Goal: Task Accomplishment & Management: Complete application form

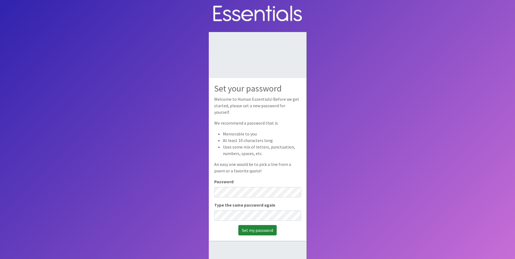
click at [255, 228] on input "Set my password" at bounding box center [258, 230] width 38 height 10
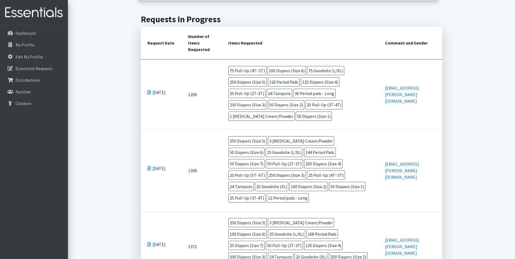
scroll to position [142, 0]
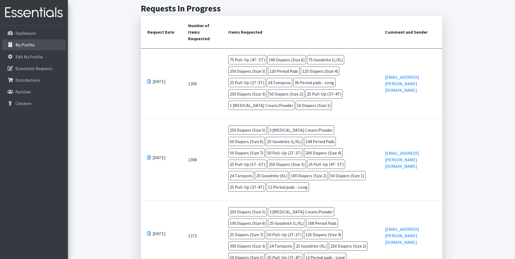
click at [31, 49] on link "My Profile" at bounding box center [34, 44] width 64 height 11
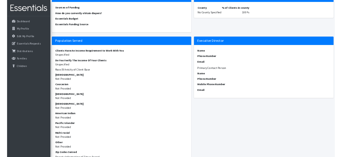
scroll to position [392, 0]
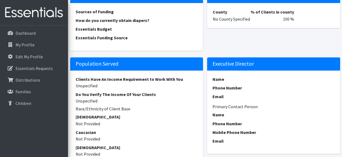
click at [173, 78] on dt "Clients Have An Income Requirement to Work With You" at bounding box center [137, 79] width 122 height 7
click at [32, 35] on p "Dashboard" at bounding box center [25, 32] width 20 height 5
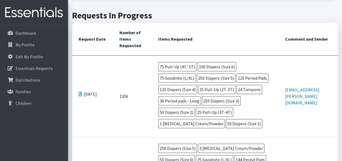
scroll to position [118, 0]
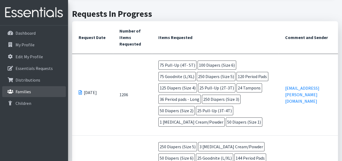
click at [23, 92] on p "Families" at bounding box center [22, 91] width 15 height 5
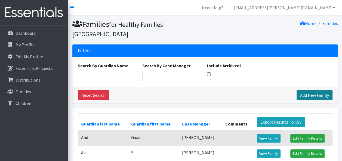
click at [312, 97] on link "Add New Family" at bounding box center [314, 95] width 36 height 10
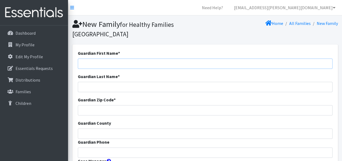
click at [97, 64] on input "Guardian First Name *" at bounding box center [205, 64] width 254 height 10
type input "Oliv"
click at [99, 86] on input "Guardian Last Name *" at bounding box center [205, 87] width 254 height 10
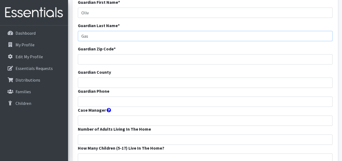
scroll to position [54, 0]
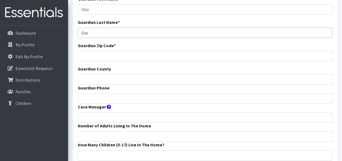
type input "Gas"
click at [93, 118] on input "Case Manager" at bounding box center [205, 117] width 254 height 10
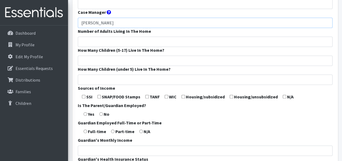
scroll to position [152, 0]
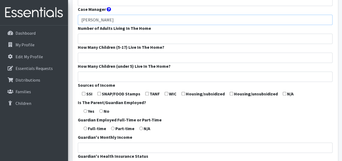
type input "[PERSON_NAME]"
click at [166, 93] on input "checkbox" at bounding box center [166, 94] width 4 height 4
checkbox input "true"
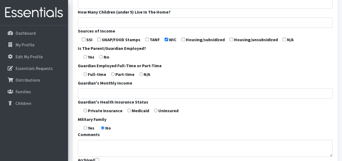
scroll to position [239, 0]
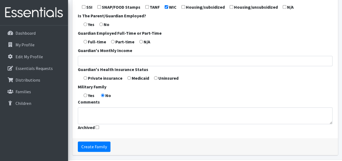
click at [128, 78] on input "radio" at bounding box center [129, 78] width 4 height 4
radio input "true"
click at [98, 145] on input "Create Family" at bounding box center [94, 147] width 33 height 10
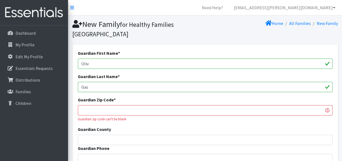
click at [91, 108] on input "Guardian Zip Code *" at bounding box center [205, 110] width 254 height 10
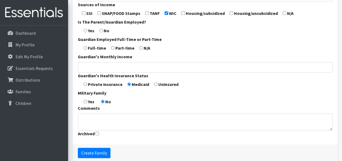
scroll to position [264, 0]
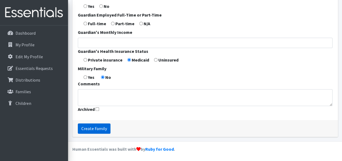
type input "86322"
click at [95, 128] on input "Create Family" at bounding box center [94, 129] width 33 height 10
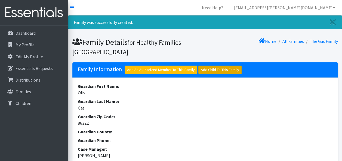
click at [211, 68] on link "Add Child To This Family" at bounding box center [219, 70] width 43 height 8
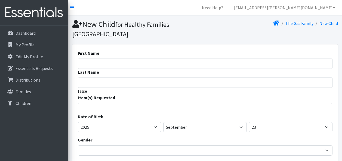
select select
click at [102, 61] on input "First Name" at bounding box center [205, 64] width 254 height 10
type input "Olly"
click at [99, 81] on input "Last Name" at bounding box center [205, 83] width 254 height 10
type input "[PERSON_NAME]"
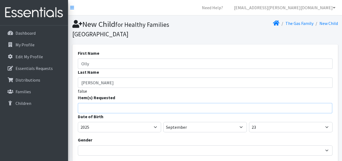
click at [84, 107] on input "search" at bounding box center [209, 107] width 252 height 5
click at [319, 108] on span "× Diapers (Preemie)" at bounding box center [205, 108] width 254 height 10
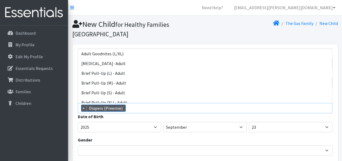
scroll to position [108, 0]
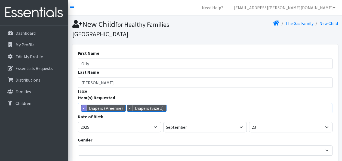
click at [82, 108] on span "×" at bounding box center [83, 108] width 5 height 7
select select "12521"
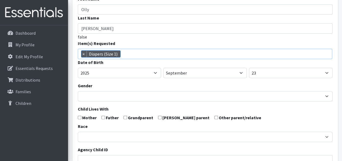
scroll to position [65, 0]
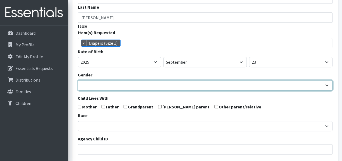
click at [82, 90] on select "Male Female" at bounding box center [205, 85] width 254 height 10
select select "[DEMOGRAPHIC_DATA]"
click at [78, 80] on select "Male Female" at bounding box center [205, 85] width 254 height 10
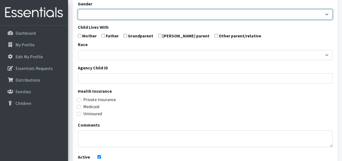
scroll to position [141, 0]
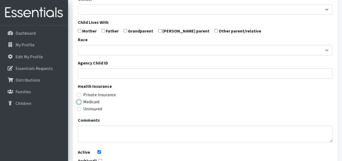
click at [79, 102] on input "Medicaid" at bounding box center [79, 102] width 4 height 4
radio input "true"
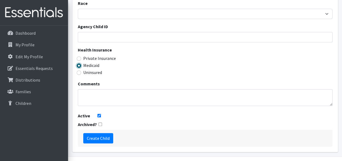
scroll to position [193, 0]
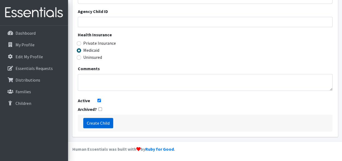
click at [99, 124] on input "Create Child" at bounding box center [98, 123] width 30 height 10
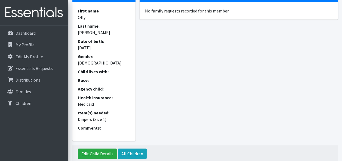
scroll to position [95, 0]
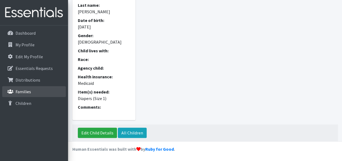
click at [34, 91] on link "Families" at bounding box center [34, 91] width 64 height 11
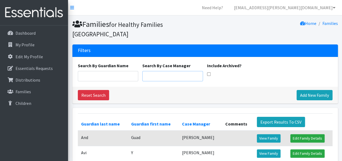
click at [162, 79] on input "Search By Case Manager" at bounding box center [172, 76] width 61 height 10
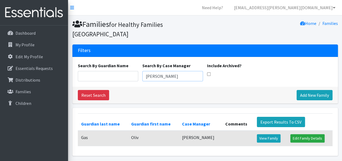
type input "[PERSON_NAME]"
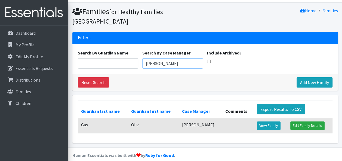
scroll to position [19, 0]
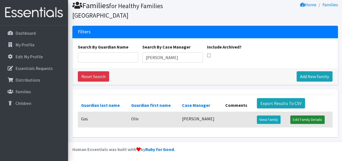
click at [302, 120] on link "Edit Family Details" at bounding box center [307, 120] width 34 height 8
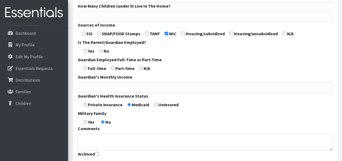
scroll to position [258, 0]
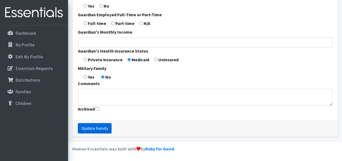
click at [92, 131] on input "Update Family" at bounding box center [95, 128] width 34 height 10
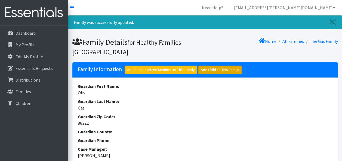
click at [214, 73] on link "Add Child To This Family" at bounding box center [219, 70] width 43 height 8
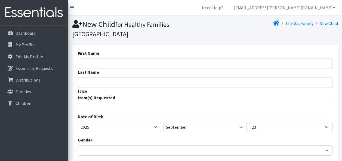
select select
click at [92, 67] on input "First Name" at bounding box center [205, 64] width 254 height 10
type input "Oliv"
click at [84, 85] on input "Last Name" at bounding box center [205, 83] width 254 height 10
type input "Gas"
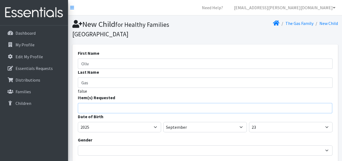
click at [85, 108] on input "search" at bounding box center [209, 107] width 252 height 5
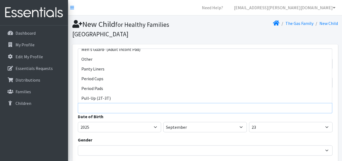
scroll to position [250, 0]
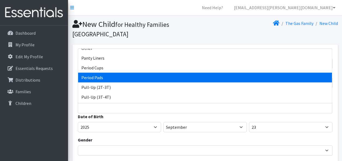
select select "13502"
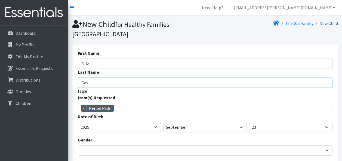
click at [184, 80] on input "Gas" at bounding box center [205, 83] width 254 height 10
click at [161, 108] on span "× Period Pads" at bounding box center [205, 108] width 254 height 10
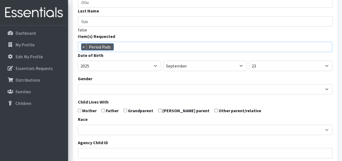
scroll to position [63, 0]
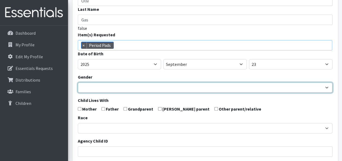
click at [91, 89] on select "Male Female" at bounding box center [205, 88] width 254 height 10
select select "Female"
click at [78, 83] on select "Male Female" at bounding box center [205, 88] width 254 height 10
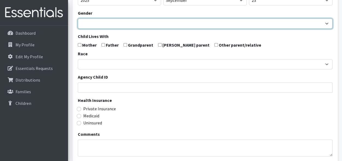
scroll to position [128, 0]
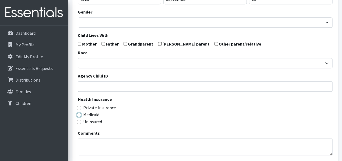
click at [77, 115] on input "Medicaid" at bounding box center [79, 115] width 4 height 4
radio input "true"
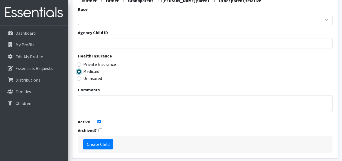
scroll to position [183, 0]
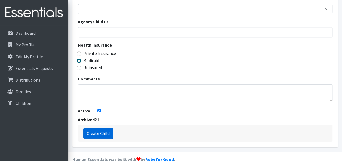
click at [98, 129] on input "Create Child" at bounding box center [98, 134] width 30 height 10
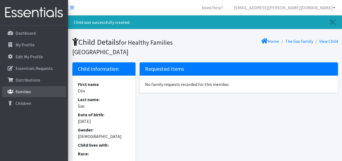
click at [18, 91] on p "Families" at bounding box center [22, 91] width 15 height 5
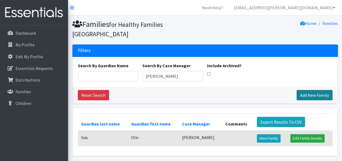
click at [310, 96] on link "Add New Family" at bounding box center [314, 95] width 36 height 10
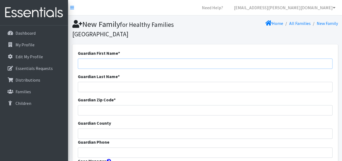
click at [100, 65] on input "Guardian First Name *" at bounding box center [205, 64] width 254 height 10
type input "Pat"
click at [91, 86] on input "Guardian Last Name *" at bounding box center [205, 87] width 254 height 10
type input "Car"
click at [101, 108] on input "Guardian Zip Code *" at bounding box center [205, 110] width 254 height 10
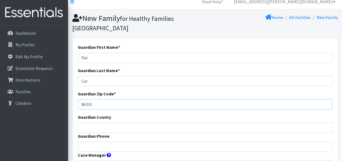
scroll to position [11, 0]
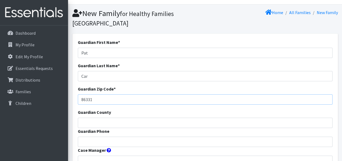
type input "86331"
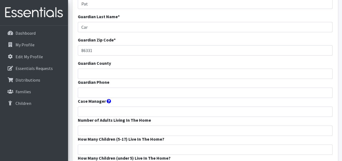
scroll to position [65, 0]
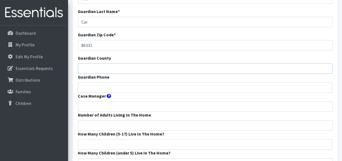
click at [113, 70] on input "Guardian County" at bounding box center [205, 69] width 254 height 10
type input "yavapai"
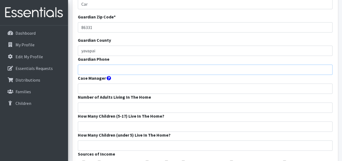
scroll to position [87, 0]
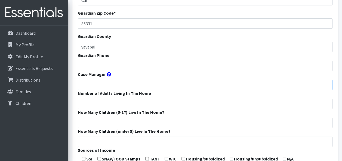
click at [120, 85] on input "Case Manager" at bounding box center [205, 85] width 254 height 10
type input "Lawauna Silva"
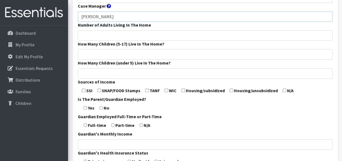
scroll to position [156, 0]
click at [283, 91] on input "checkbox" at bounding box center [284, 91] width 4 height 4
checkbox input "false"
drag, startPoint x: 283, startPoint y: 91, endPoint x: 342, endPoint y: 158, distance: 89.2
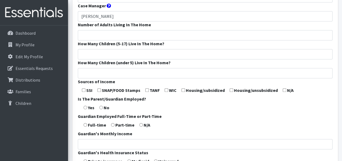
click at [341, 158] on html "Need Help? lawauna.silva@nahealth.com My Co-Workers My Profile Logout Dashboard…" at bounding box center [171, 53] width 342 height 419
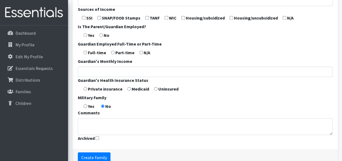
scroll to position [246, 0]
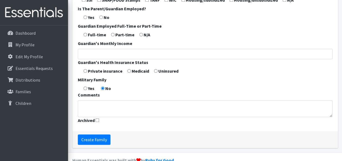
click at [86, 71] on input "radio" at bounding box center [85, 71] width 4 height 4
radio input "true"
click at [95, 140] on input "Create Family" at bounding box center [94, 140] width 33 height 10
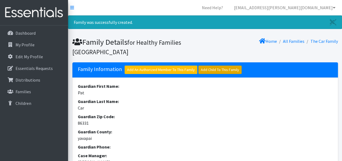
click at [211, 70] on link "Add Child To This Family" at bounding box center [219, 70] width 43 height 8
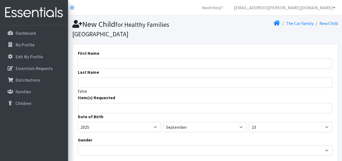
select select
click at [91, 60] on input "First Name" at bounding box center [205, 64] width 254 height 10
type input "R"
click at [92, 84] on input "Last Name" at bounding box center [205, 83] width 254 height 10
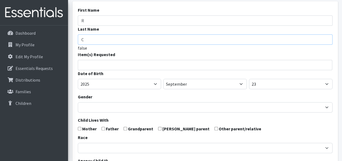
scroll to position [43, 0]
type input "C"
click at [204, 66] on input "search" at bounding box center [209, 64] width 252 height 5
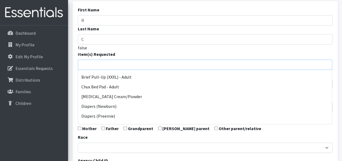
scroll to position [105, 0]
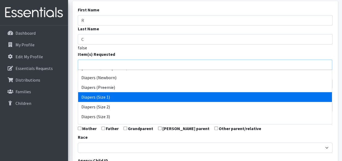
select select "12521"
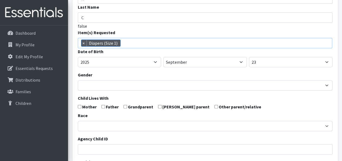
scroll to position [76, 0]
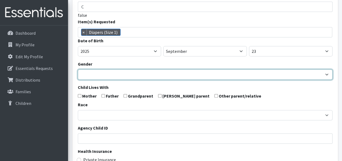
click at [224, 75] on select "Male Female" at bounding box center [205, 75] width 254 height 10
select select "[DEMOGRAPHIC_DATA]"
click at [78, 70] on select "Male Female" at bounding box center [205, 75] width 254 height 10
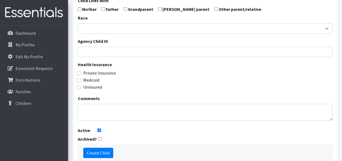
scroll to position [174, 0]
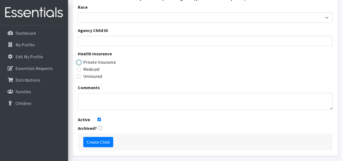
click at [78, 61] on input "Private Insurance" at bounding box center [79, 62] width 4 height 4
radio input "true"
click at [99, 140] on input "Create Child" at bounding box center [98, 142] width 30 height 10
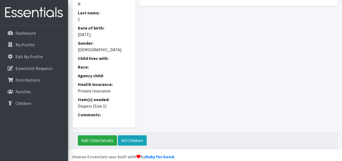
scroll to position [95, 0]
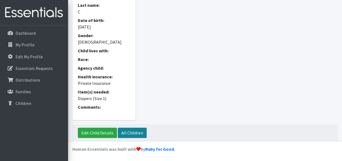
click at [134, 132] on link "All Children" at bounding box center [132, 133] width 29 height 10
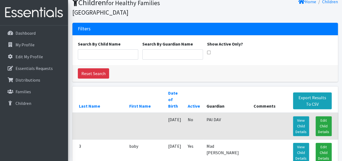
scroll to position [47, 0]
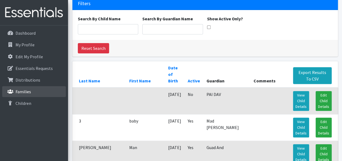
click at [33, 92] on link "Families" at bounding box center [34, 91] width 64 height 11
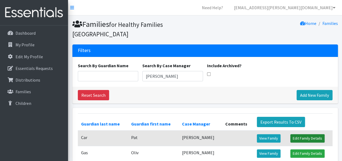
click at [306, 137] on link "Edit Family Details" at bounding box center [307, 138] width 34 height 8
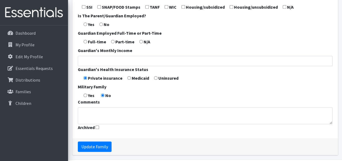
scroll to position [258, 0]
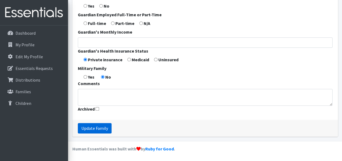
click at [99, 129] on input "Update Family" at bounding box center [95, 128] width 34 height 10
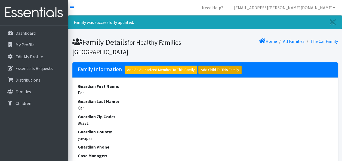
click at [214, 70] on link "Add Child To This Family" at bounding box center [219, 70] width 43 height 8
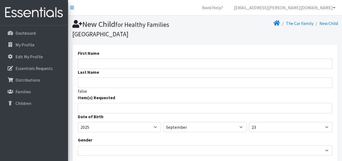
select select
click at [92, 66] on input "First Name" at bounding box center [205, 64] width 254 height 10
type input "Pat"
click at [89, 84] on input "Last Name" at bounding box center [205, 83] width 254 height 10
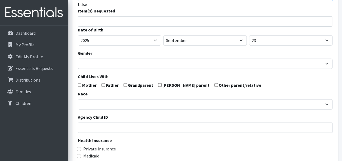
scroll to position [94, 0]
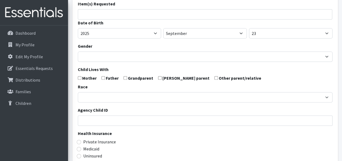
type input "Car"
click at [118, 14] on input "search" at bounding box center [209, 13] width 252 height 5
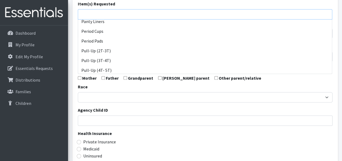
scroll to position [257, 0]
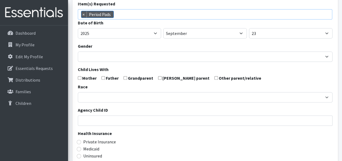
select select "13502"
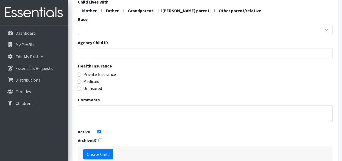
scroll to position [167, 0]
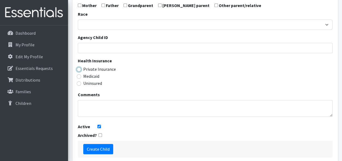
click at [80, 69] on input "Private Insurance" at bounding box center [79, 69] width 4 height 4
radio input "true"
click at [95, 148] on input "Create Child" at bounding box center [98, 149] width 30 height 10
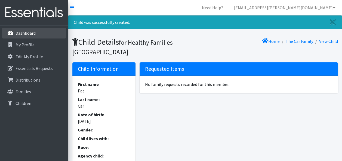
click at [40, 31] on link "Dashboard" at bounding box center [34, 33] width 64 height 11
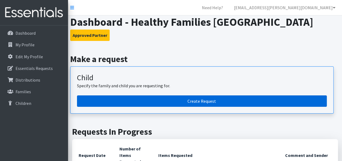
click link "Create Request"
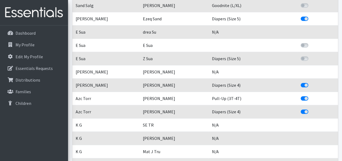
scroll to position [1216, 0]
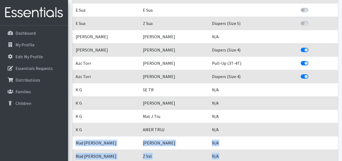
drag, startPoint x: 336, startPoint y: 143, endPoint x: 332, endPoint y: 169, distance: 26.2
